Goal: Use online tool/utility: Utilize a website feature to perform a specific function

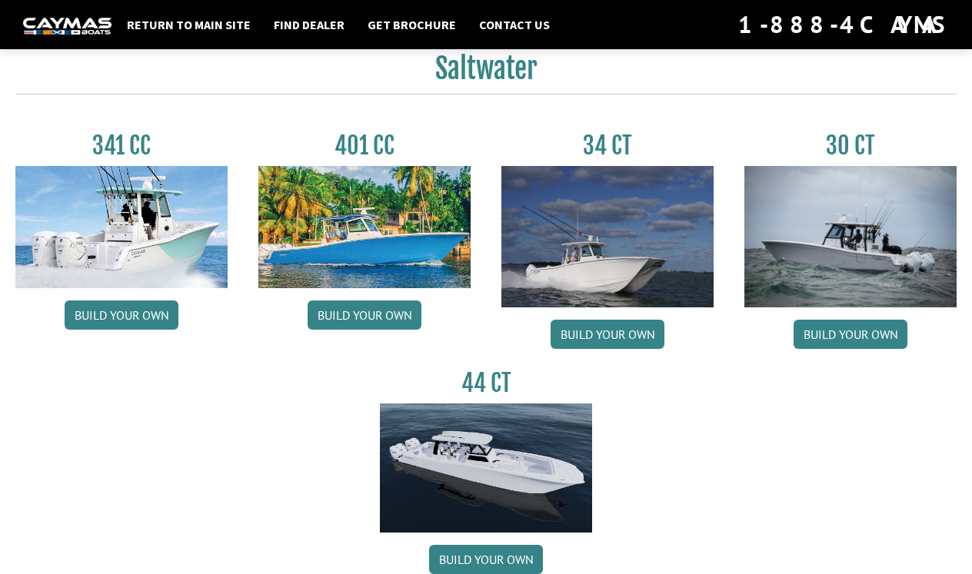
scroll to position [664, 0]
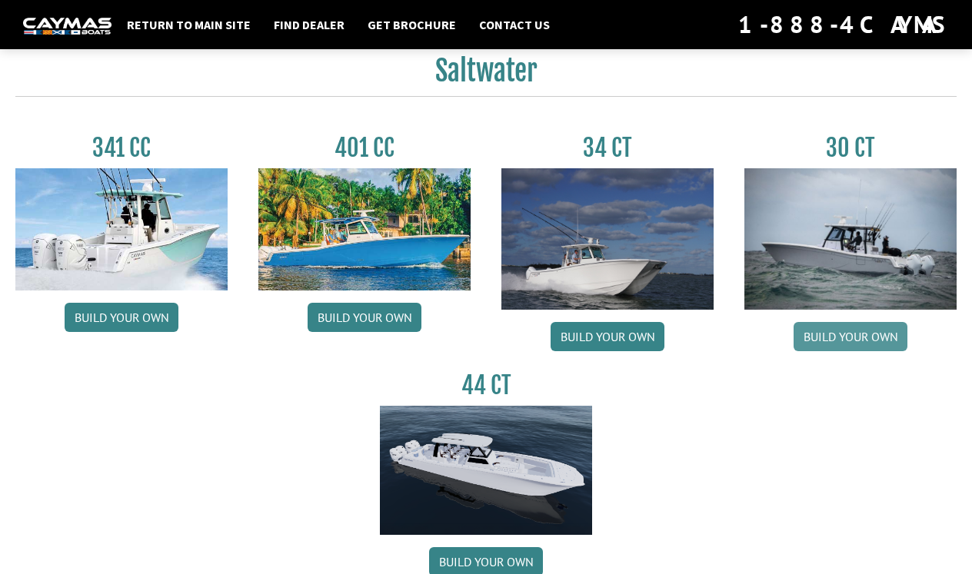
click at [850, 343] on link "Build your own" at bounding box center [851, 336] width 114 height 29
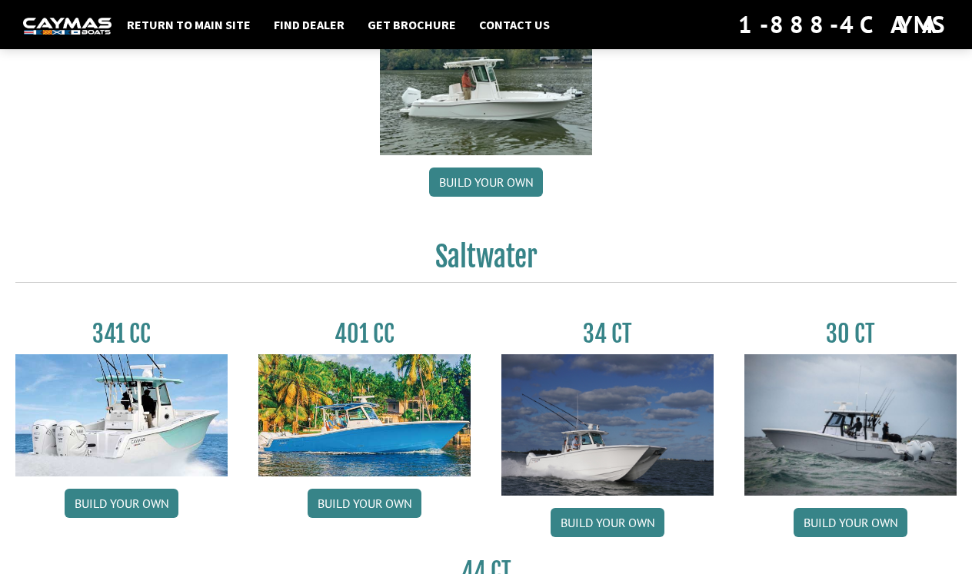
scroll to position [548, 0]
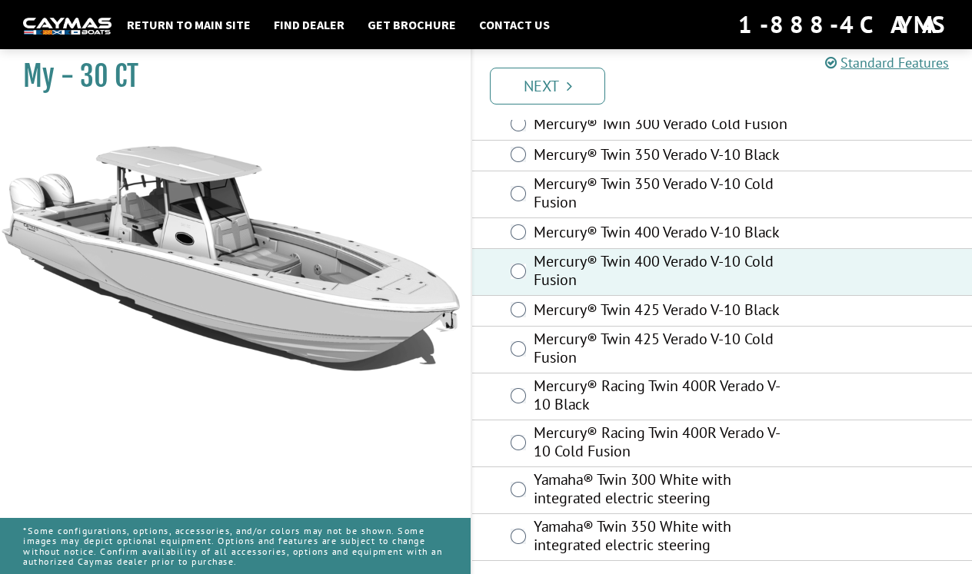
scroll to position [101, 0]
click at [521, 82] on link "Next" at bounding box center [547, 86] width 115 height 37
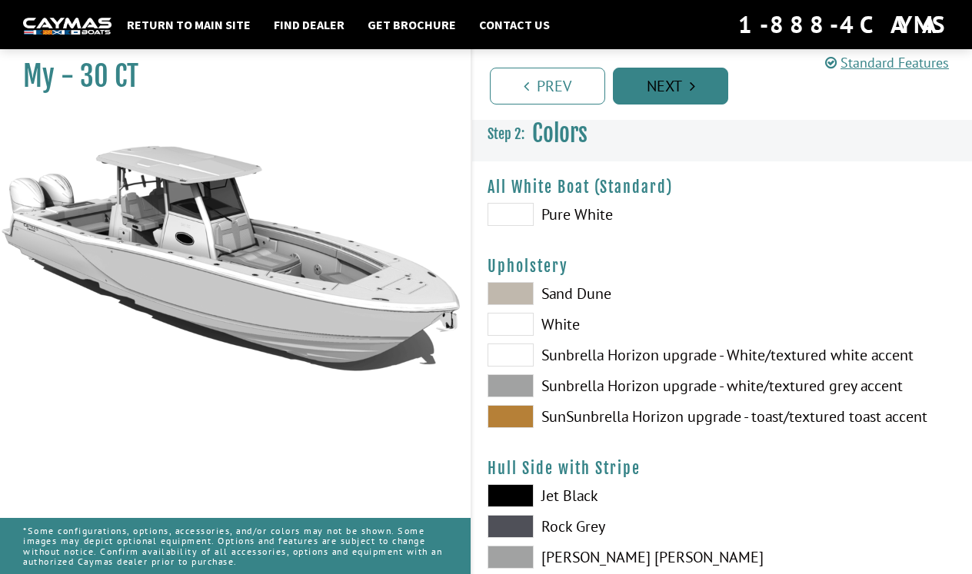
scroll to position [0, 0]
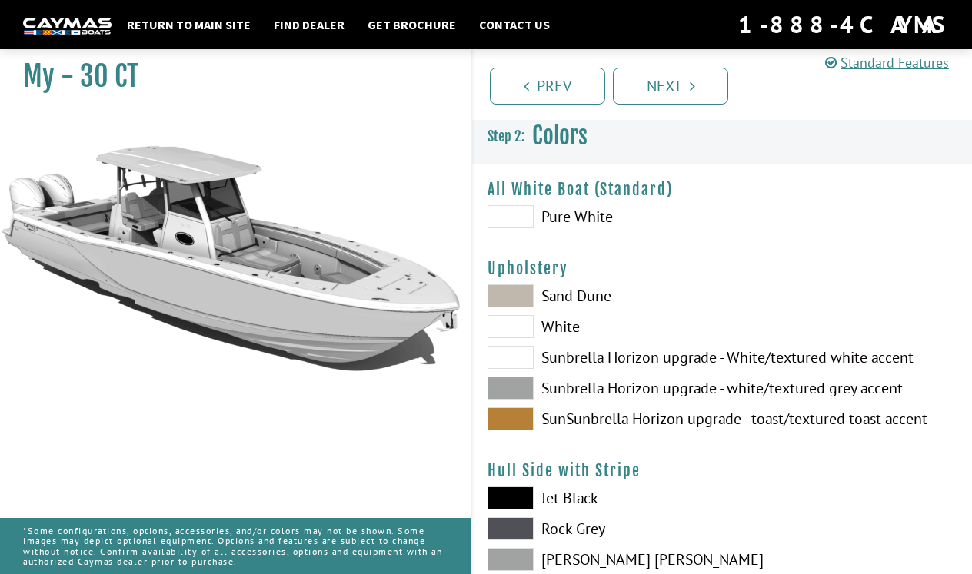
click at [503, 393] on span at bounding box center [510, 388] width 46 height 23
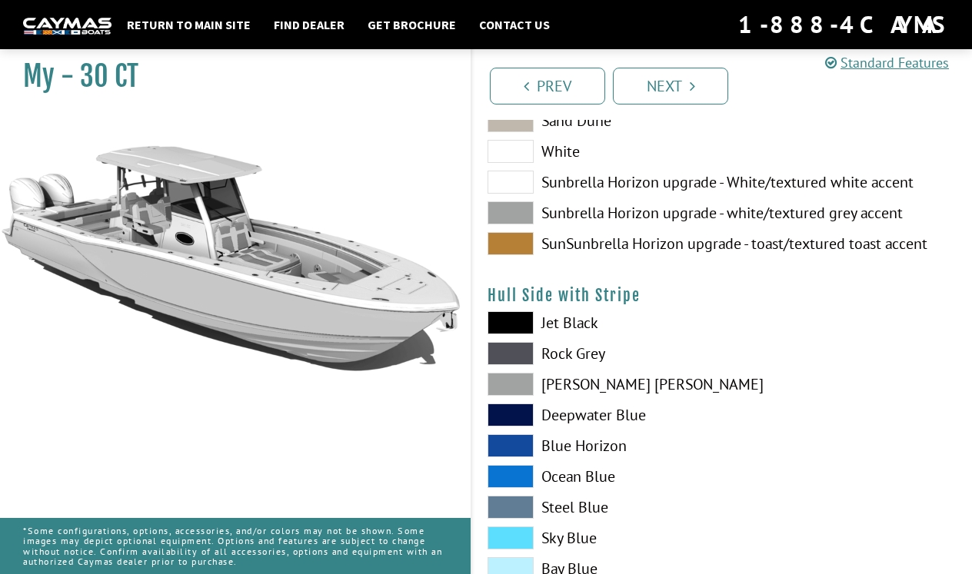
scroll to position [181, 0]
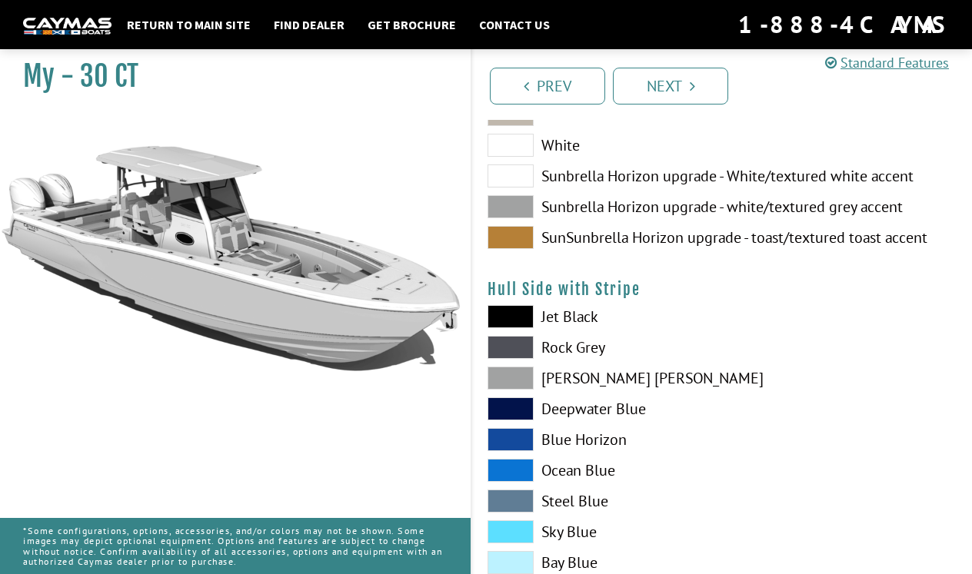
click at [512, 437] on span at bounding box center [510, 439] width 46 height 23
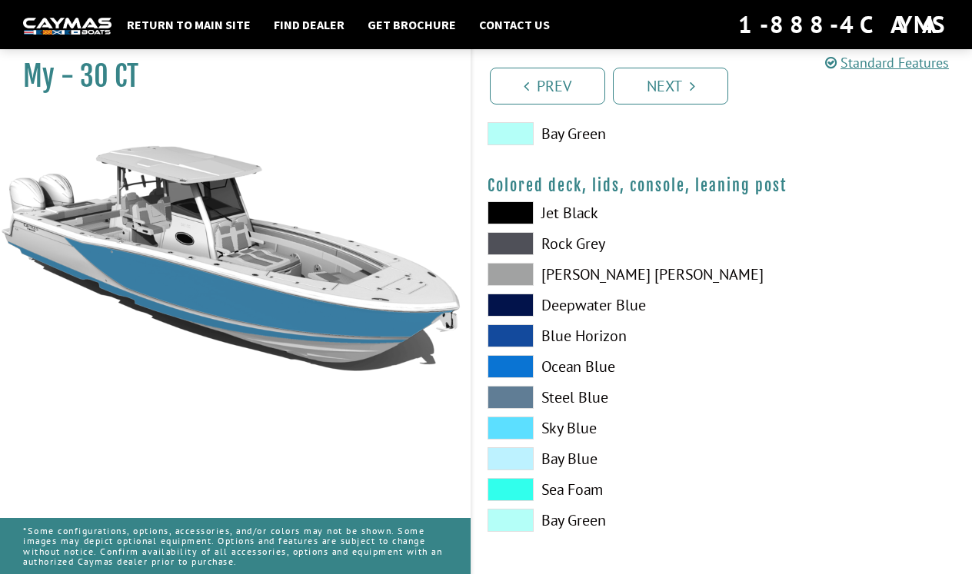
scroll to position [1832, 0]
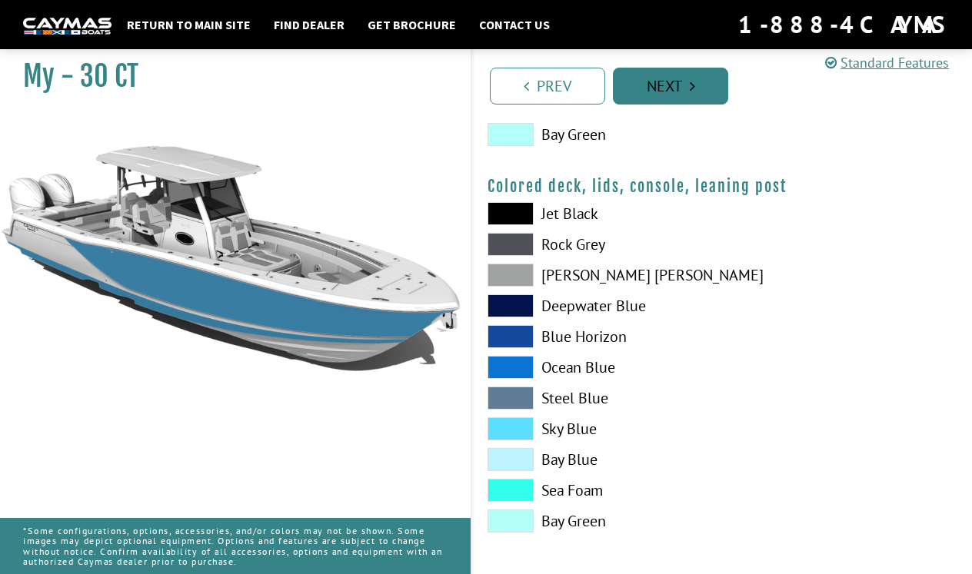
click at [656, 82] on link "Next" at bounding box center [670, 86] width 115 height 37
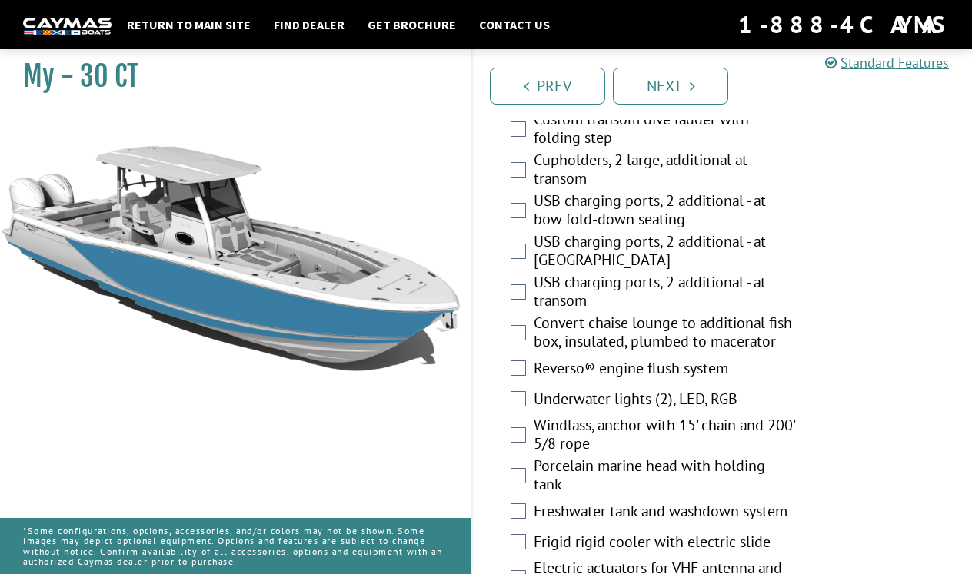
scroll to position [1060, 0]
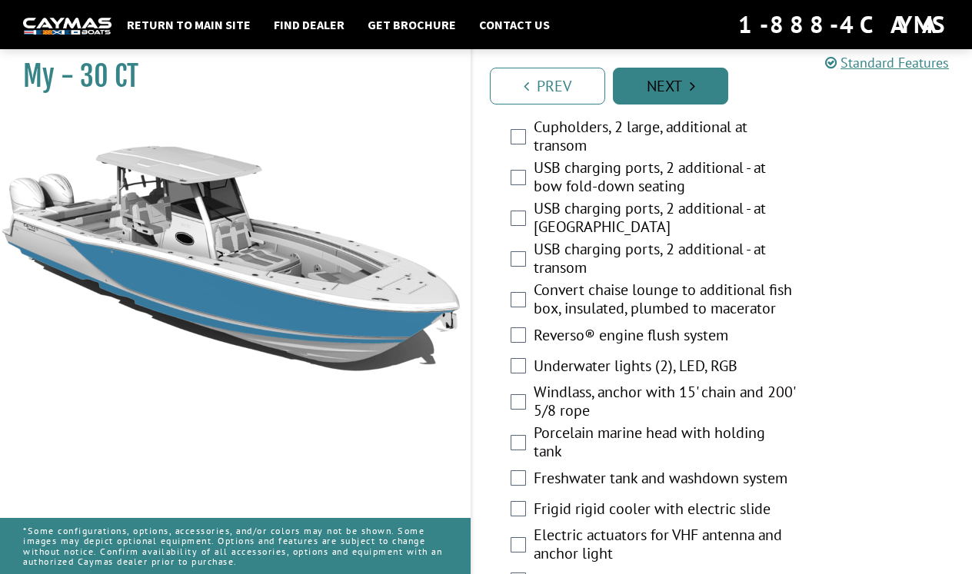
click at [663, 88] on link "Next" at bounding box center [670, 86] width 115 height 37
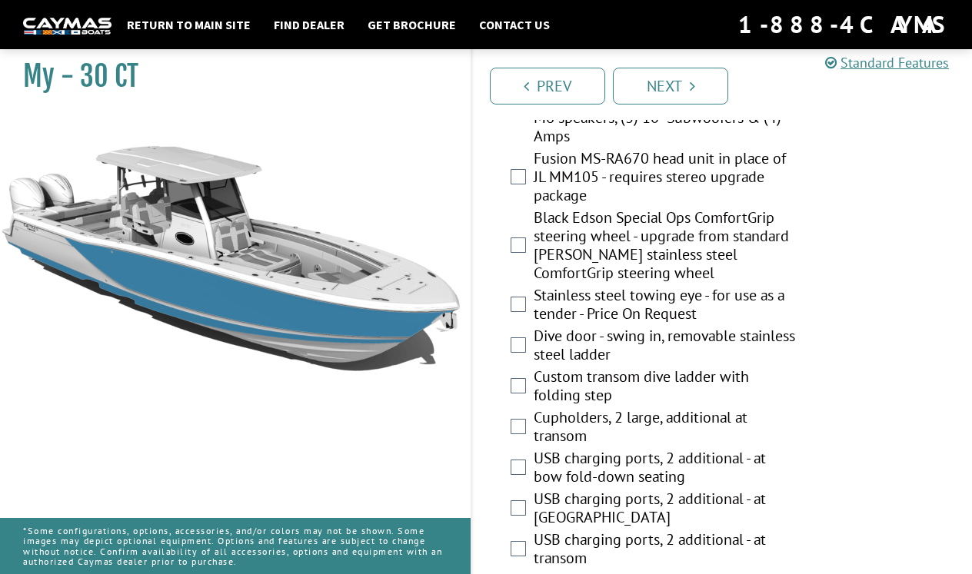
scroll to position [1017, 0]
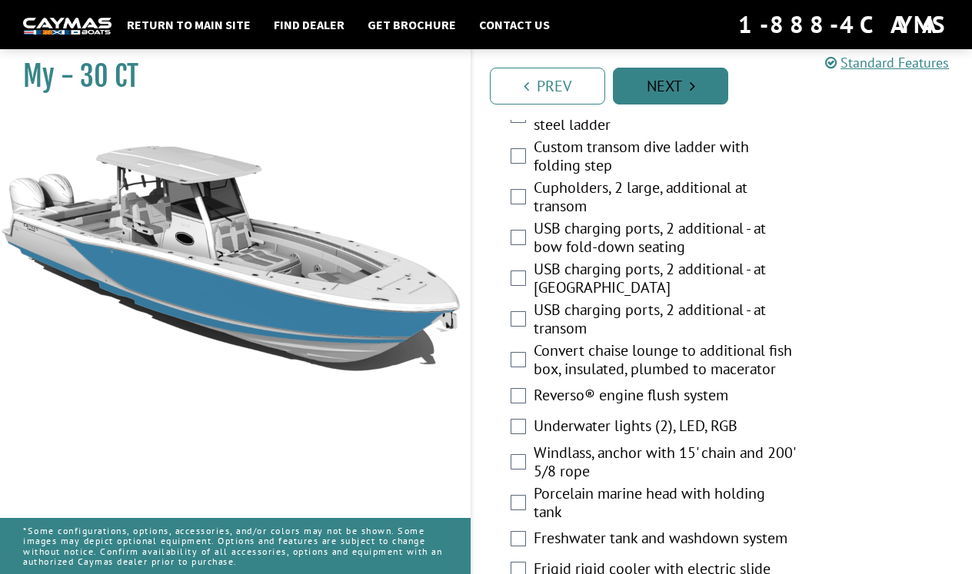
click at [662, 88] on link "Next" at bounding box center [670, 86] width 115 height 37
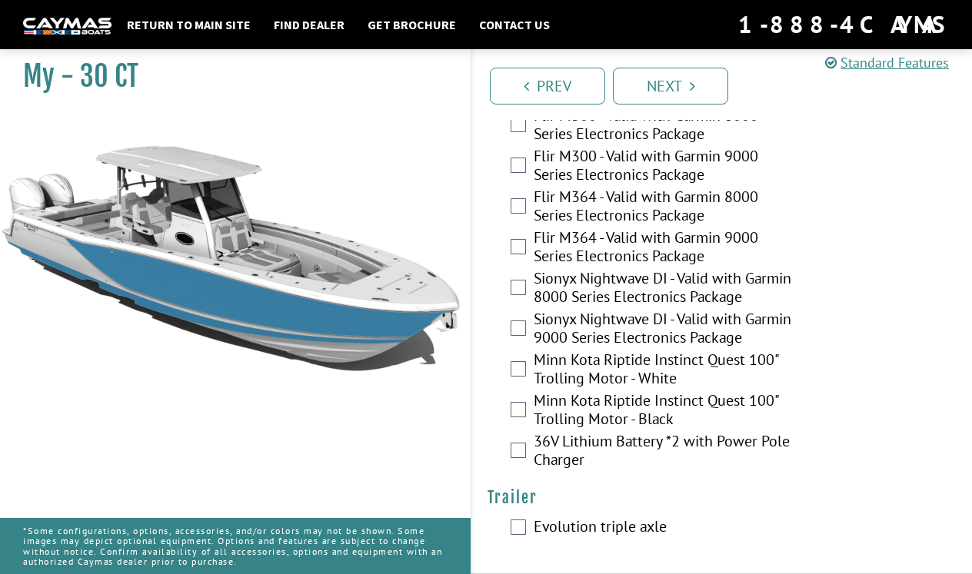
scroll to position [4184, 0]
click at [657, 103] on link "Next" at bounding box center [670, 86] width 115 height 37
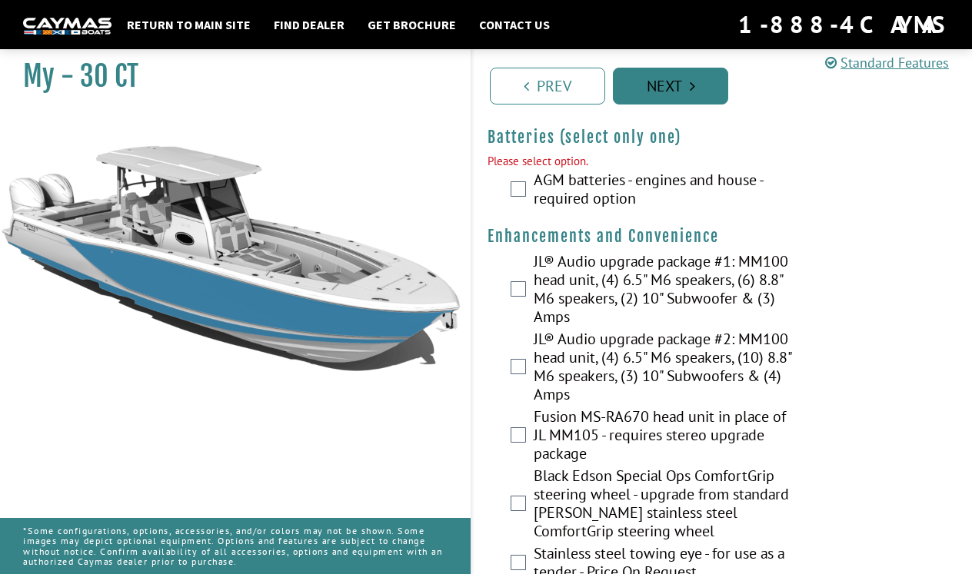
scroll to position [528, 0]
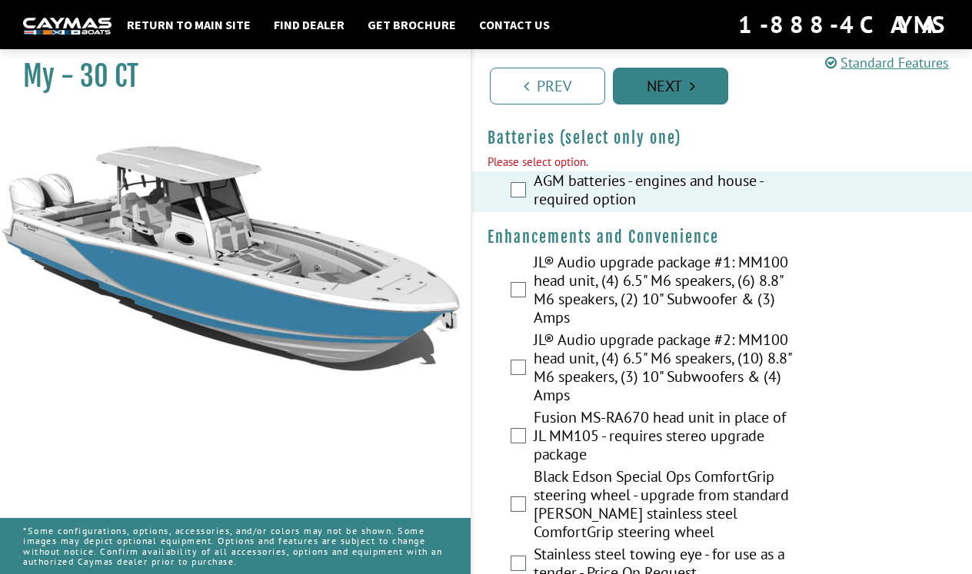
click at [650, 90] on link "Next" at bounding box center [670, 86] width 115 height 37
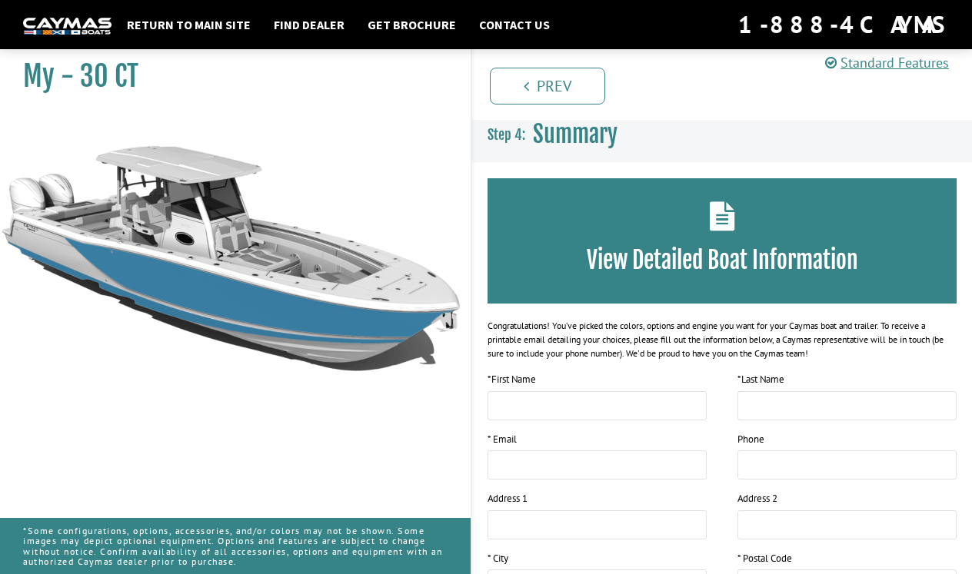
scroll to position [0, 0]
